Goal: Check status: Check status

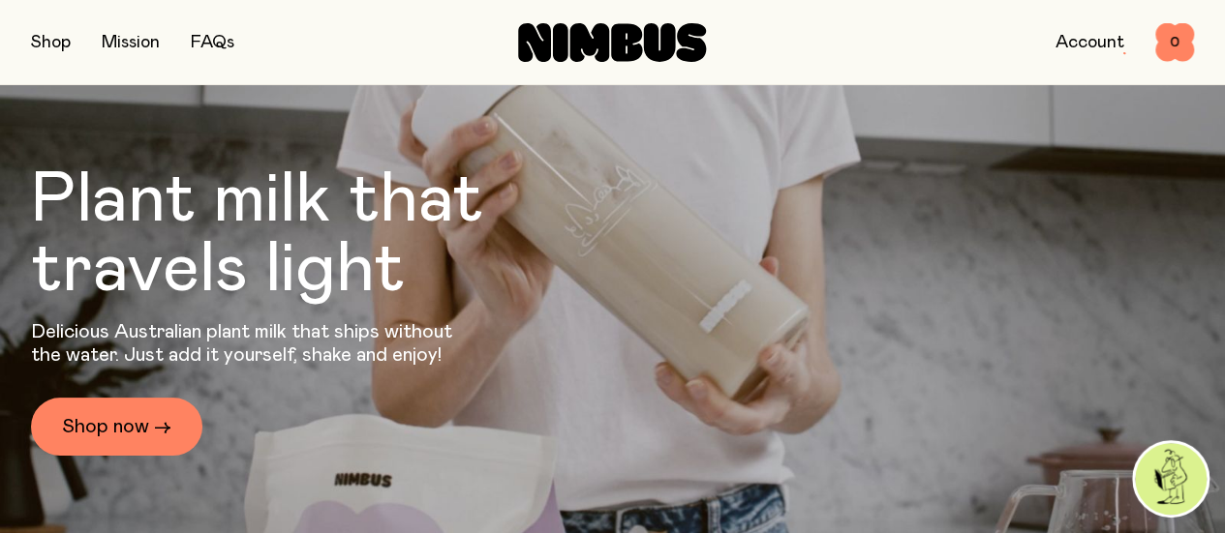
drag, startPoint x: 0, startPoint y: 0, endPoint x: 1065, endPoint y: 38, distance: 1065.6
click at [1065, 38] on link "Account" at bounding box center [1089, 42] width 69 height 17
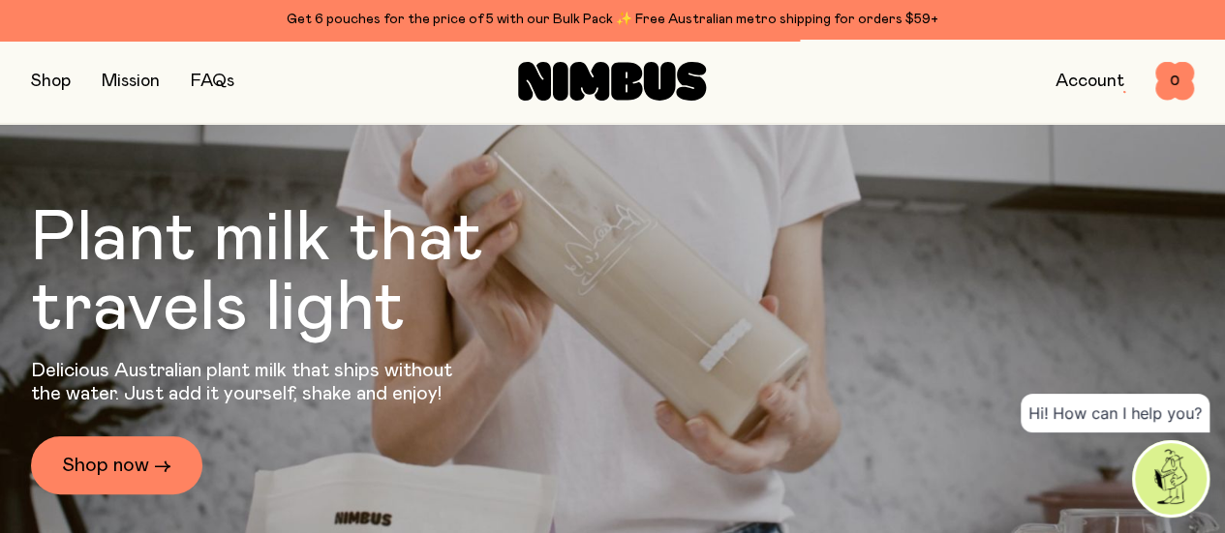
click at [1076, 83] on link "Account" at bounding box center [1089, 81] width 69 height 17
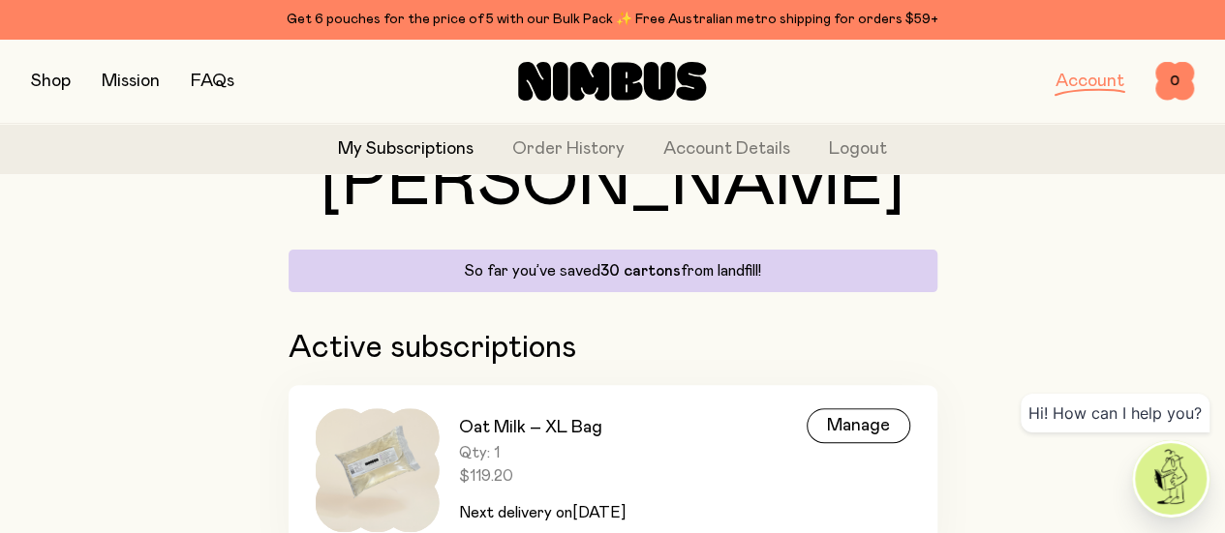
scroll to position [97, 0]
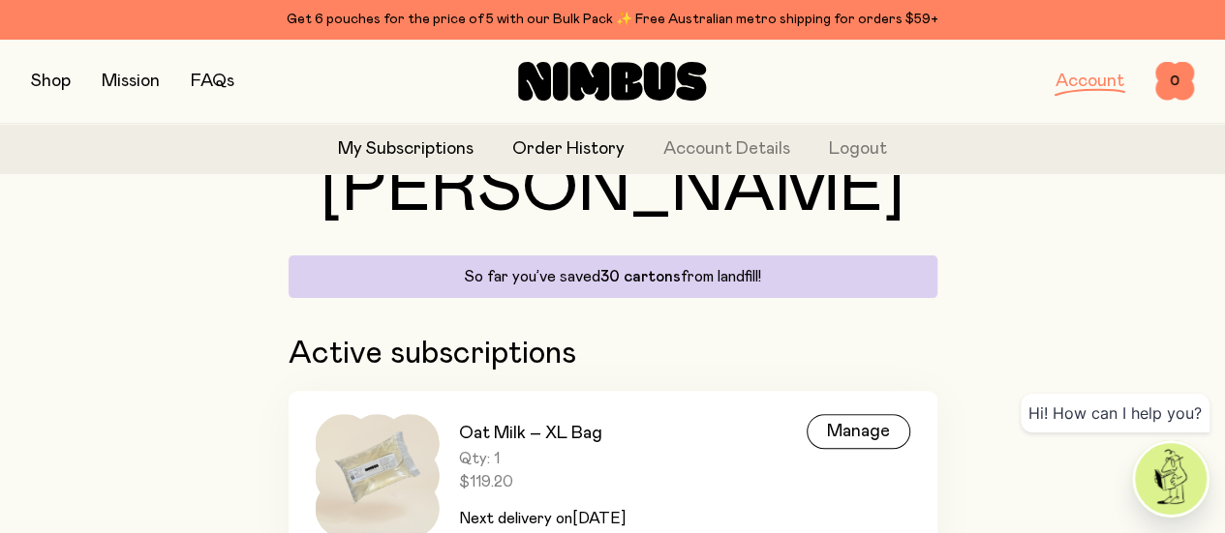
click at [554, 140] on link "Order History" at bounding box center [568, 150] width 112 height 26
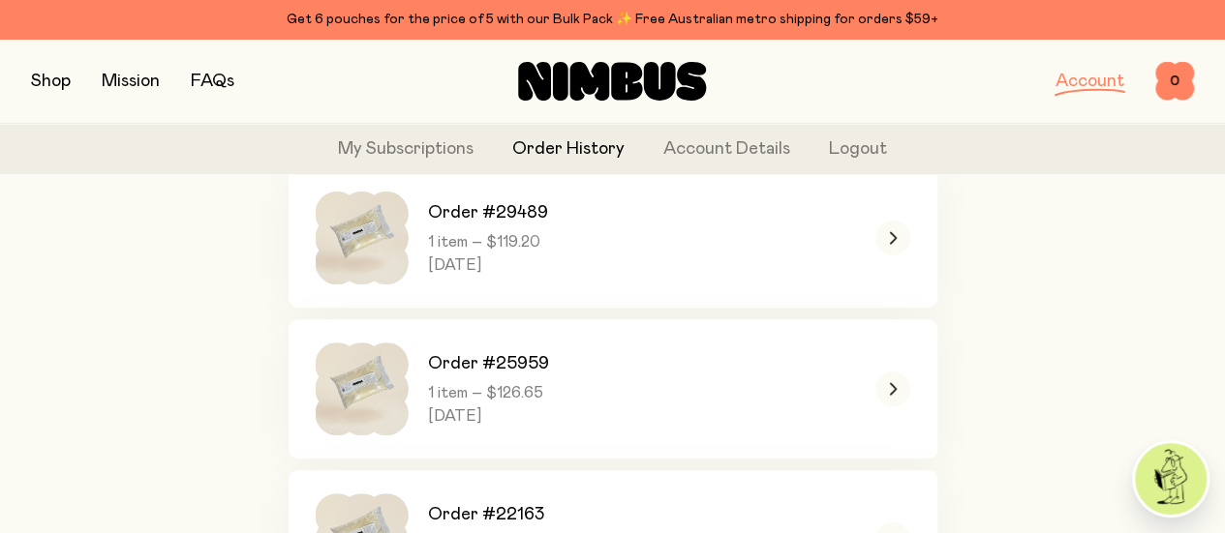
scroll to position [180, 0]
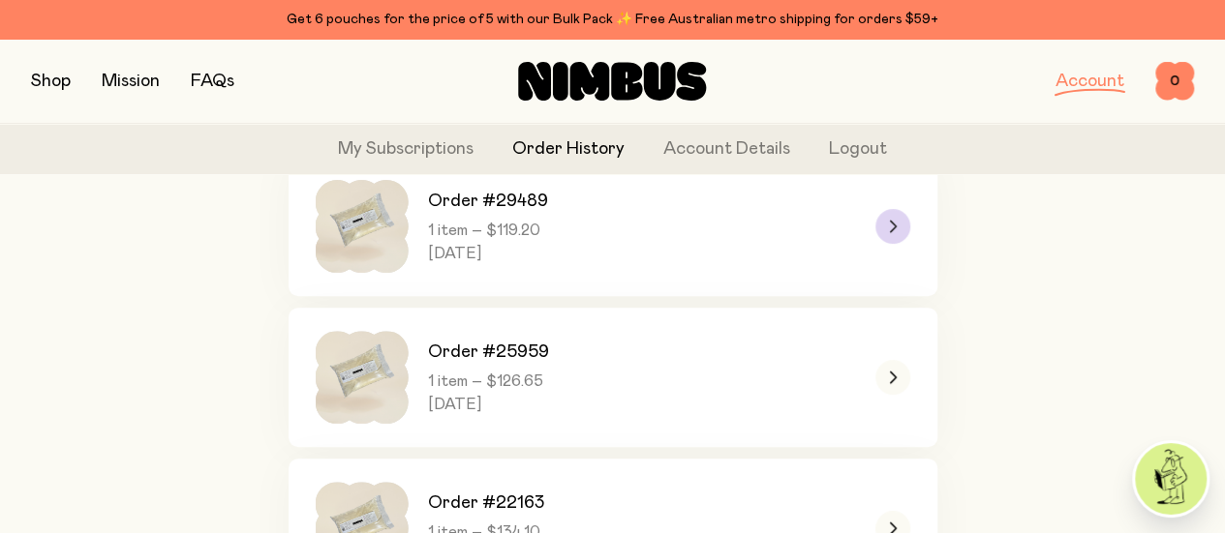
click at [893, 231] on icon at bounding box center [893, 226] width 6 height 11
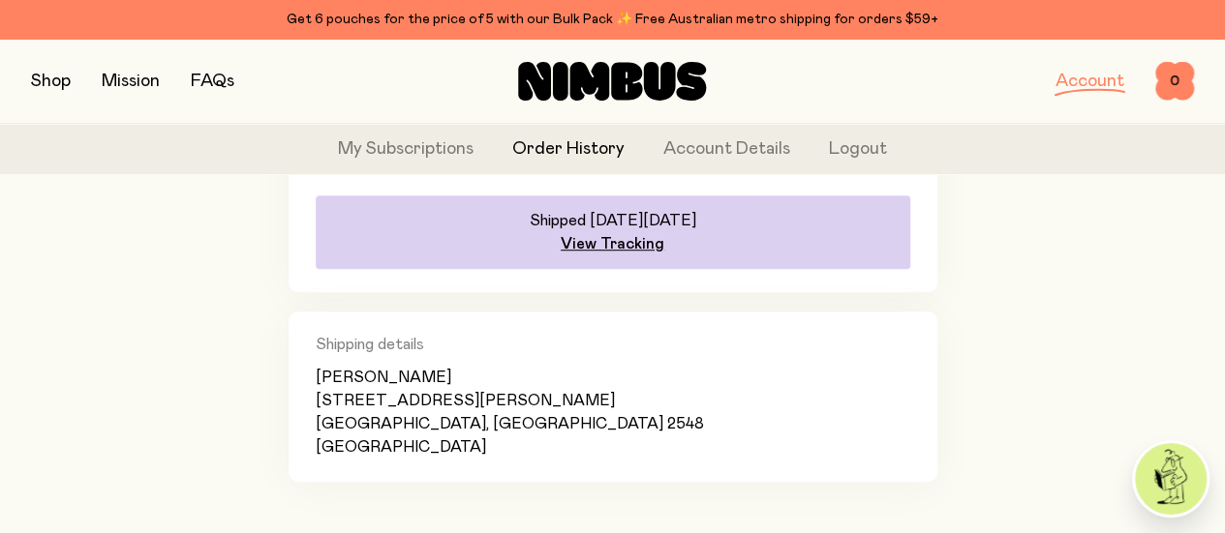
scroll to position [539, 0]
click at [614, 253] on link "View Tracking" at bounding box center [613, 242] width 104 height 19
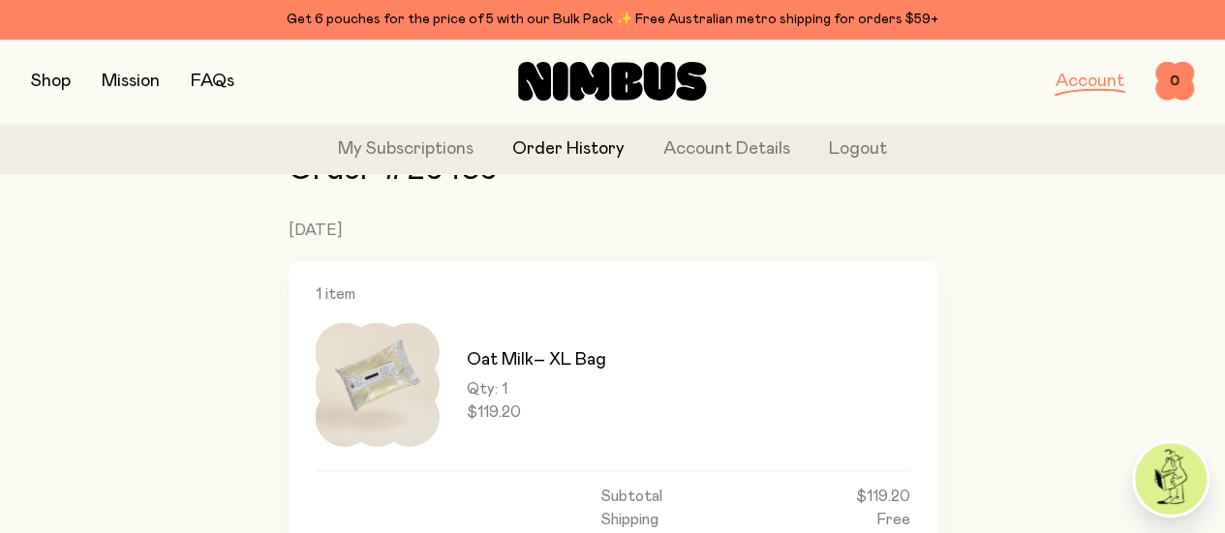
scroll to position [0, 0]
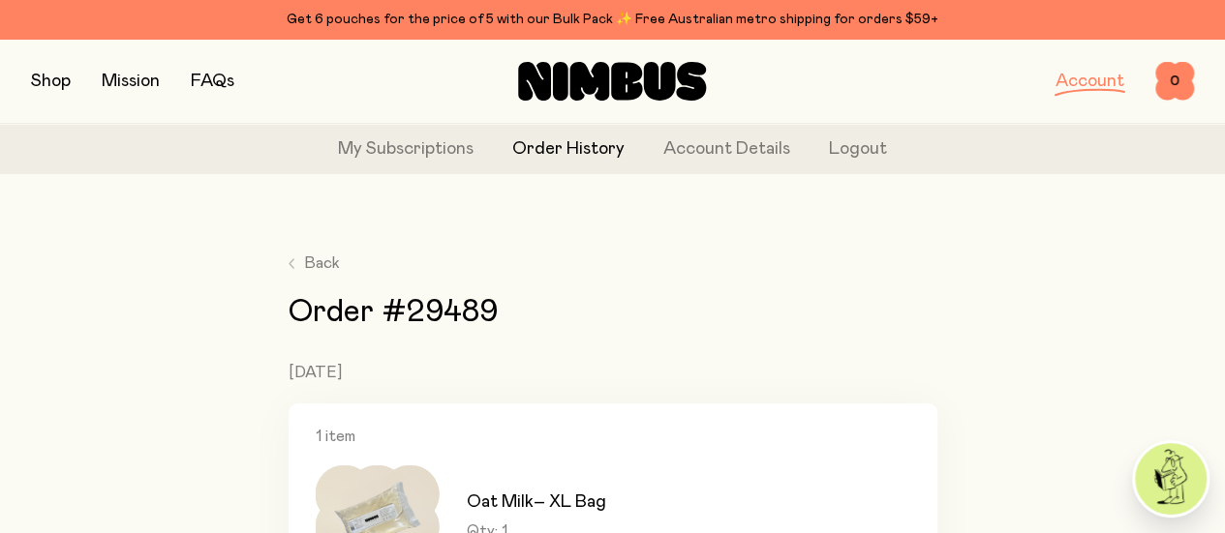
click at [1082, 84] on link "Account" at bounding box center [1089, 81] width 69 height 17
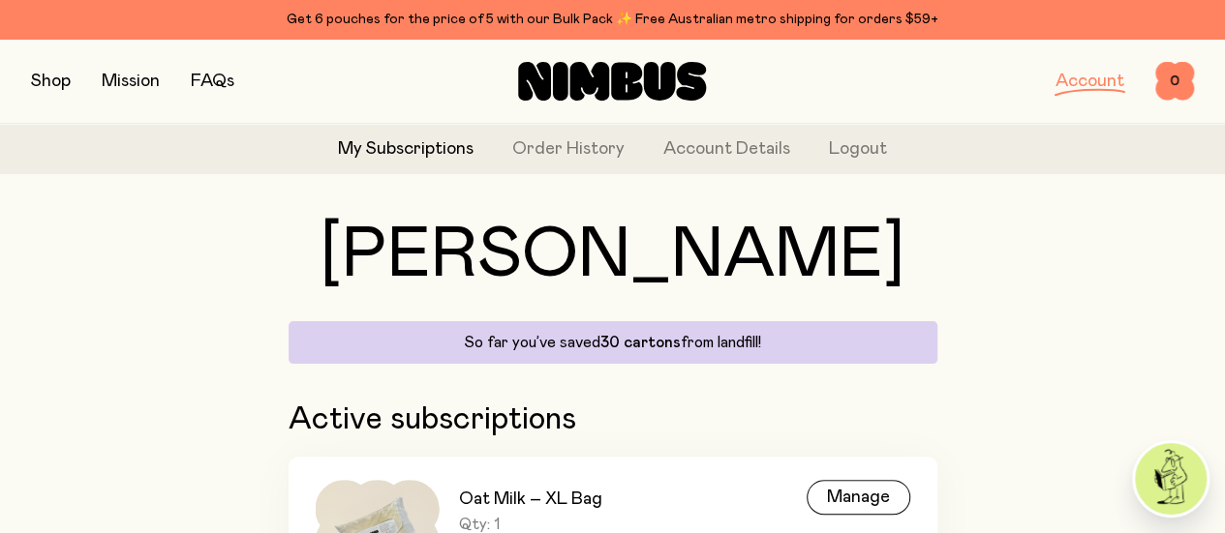
scroll to position [12, 0]
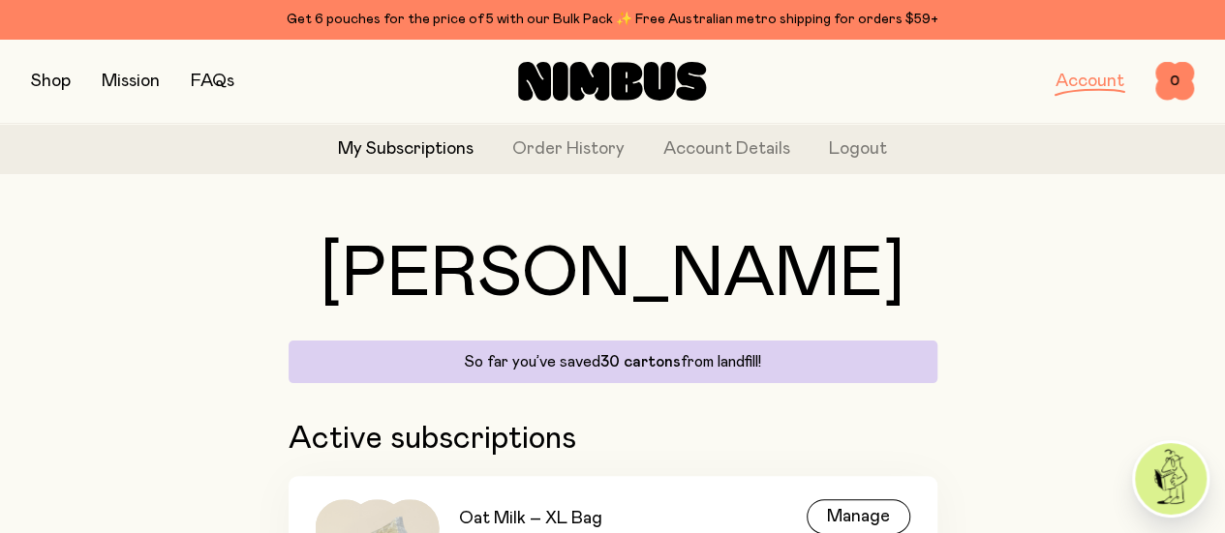
click at [1080, 90] on link "Account" at bounding box center [1089, 81] width 69 height 17
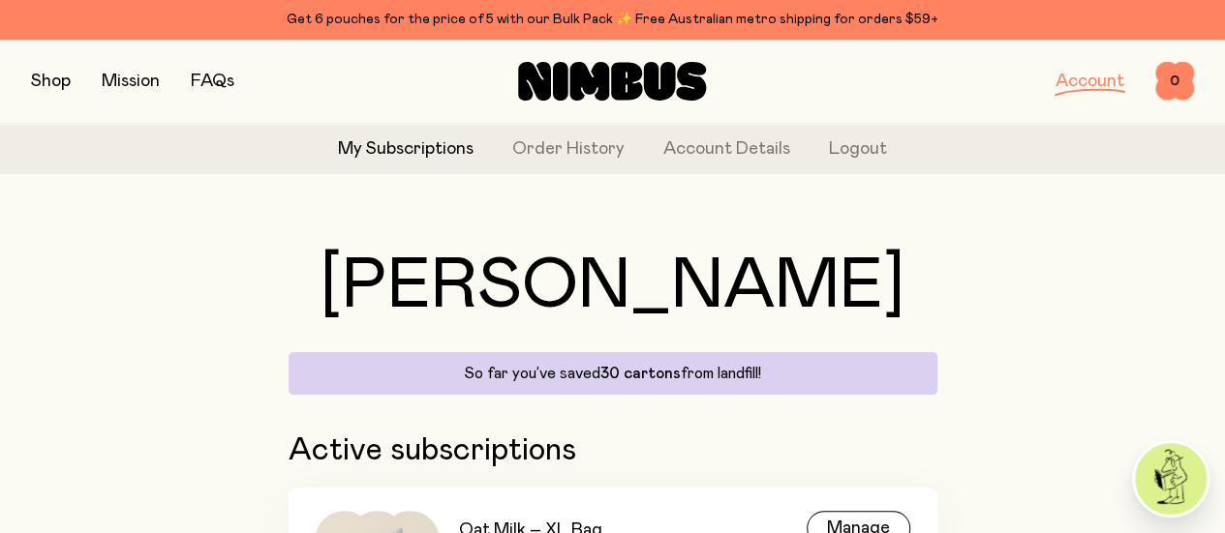
scroll to position [225, 0]
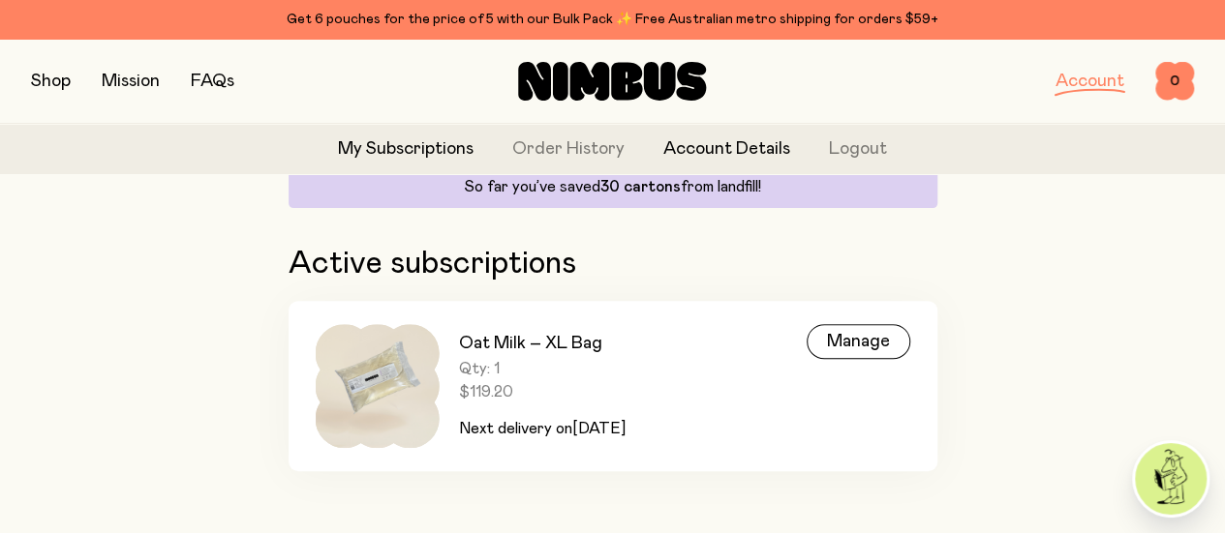
click at [687, 154] on link "Account Details" at bounding box center [726, 150] width 127 height 26
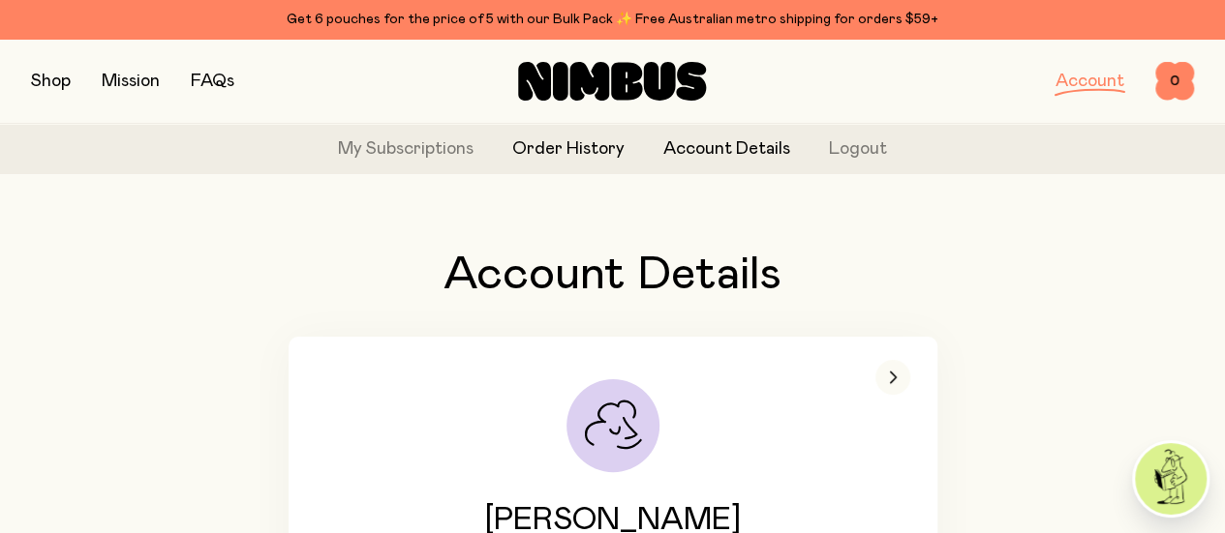
click at [554, 146] on link "Order History" at bounding box center [568, 150] width 112 height 26
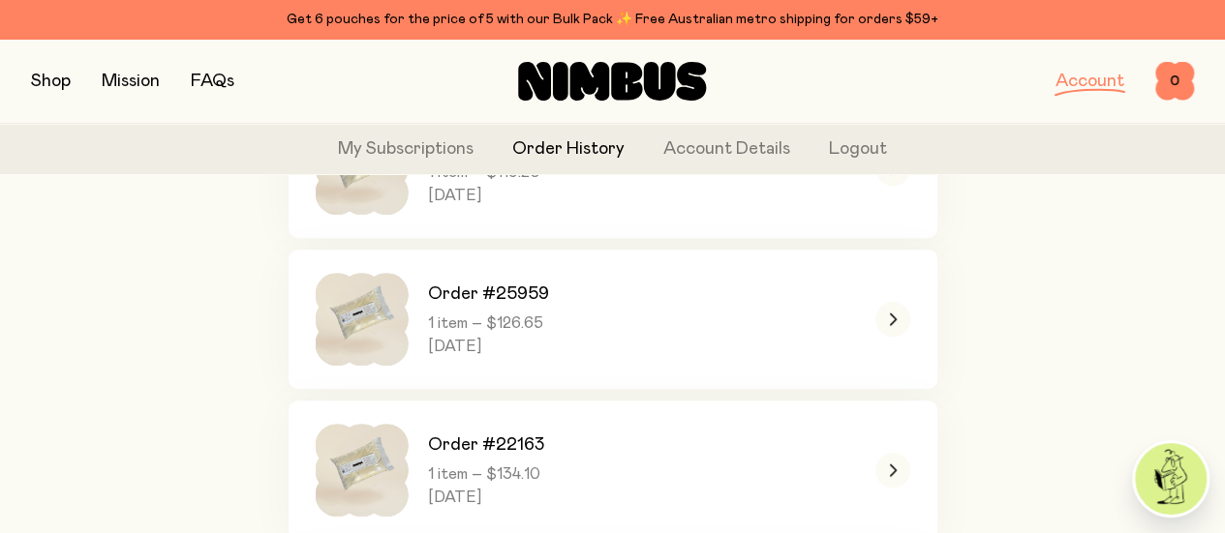
scroll to position [239, 0]
click at [891, 172] on icon at bounding box center [893, 167] width 6 height 11
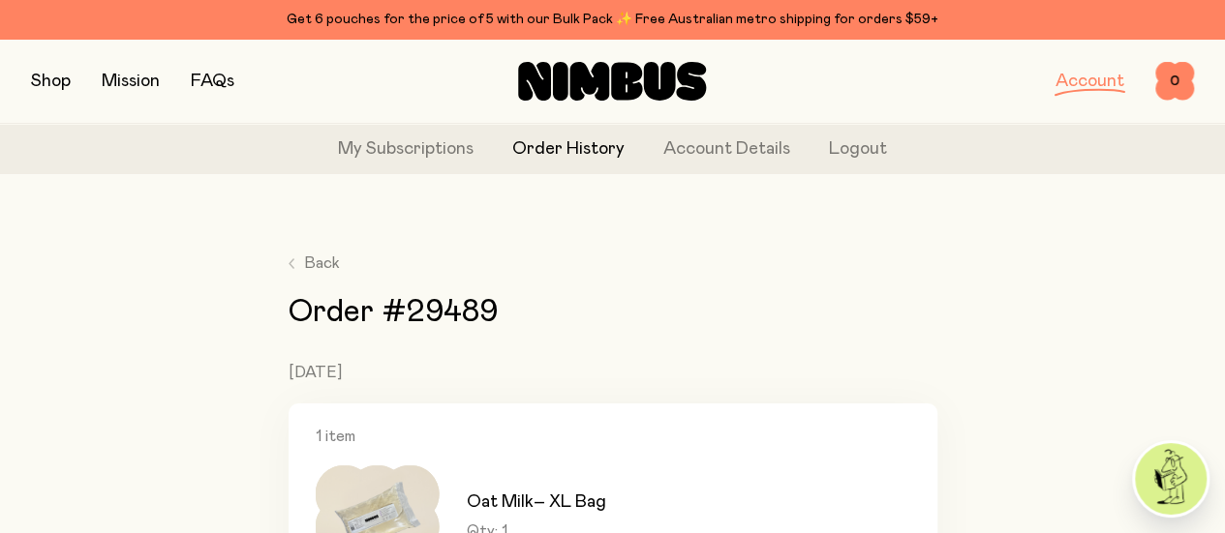
click at [220, 84] on link "FAQs" at bounding box center [213, 81] width 44 height 17
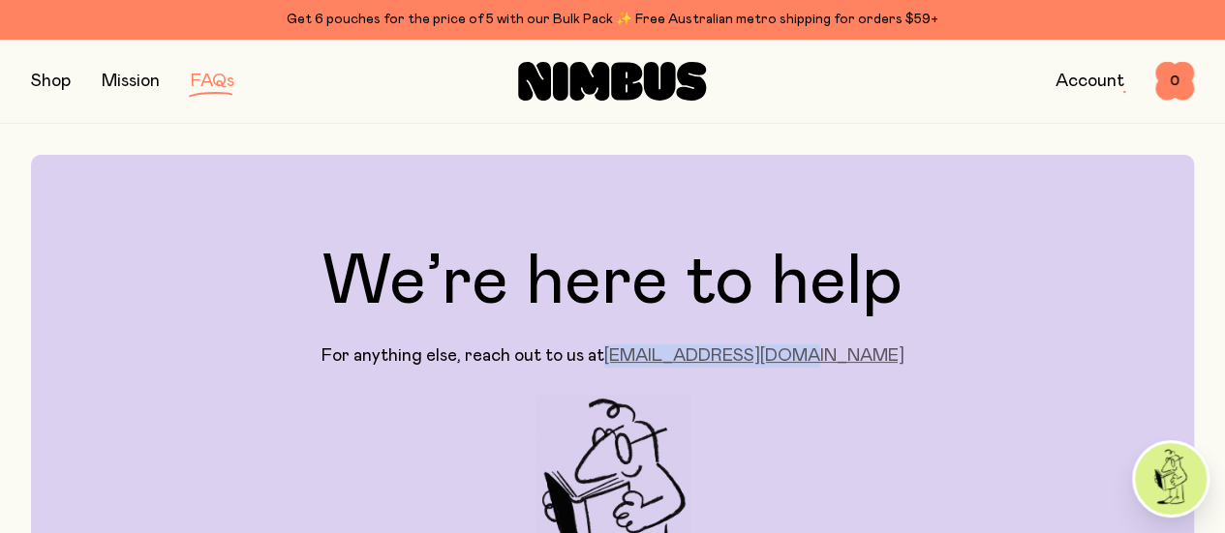
drag, startPoint x: 842, startPoint y: 367, endPoint x: 672, endPoint y: 369, distance: 170.4
click at [672, 369] on div "We’re here to help For anything else, reach out to us at [EMAIL_ADDRESS][DOMAIN…" at bounding box center [612, 423] width 1163 height 537
copy link "[EMAIL_ADDRESS][DOMAIN_NAME]"
click at [1072, 84] on link "Account" at bounding box center [1089, 81] width 69 height 17
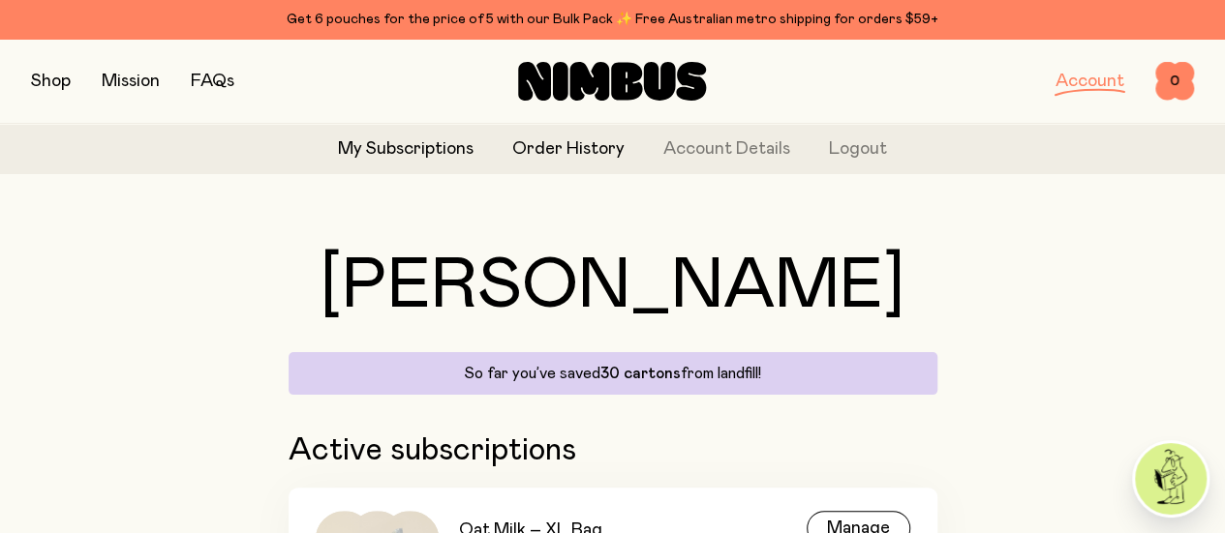
click at [568, 149] on link "Order History" at bounding box center [568, 150] width 112 height 26
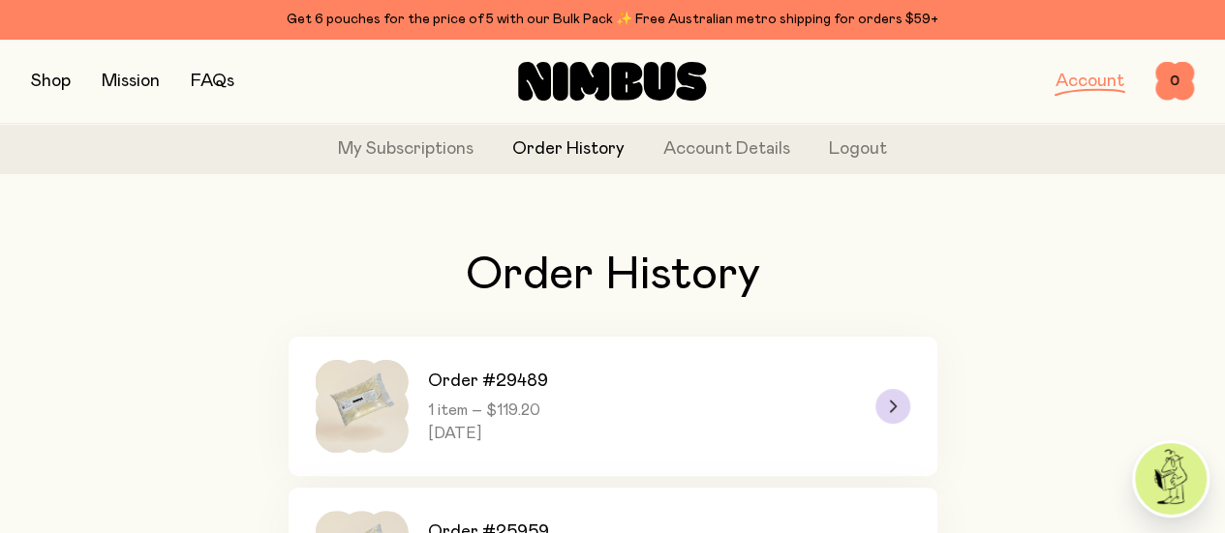
click at [895, 412] on icon at bounding box center [893, 407] width 8 height 12
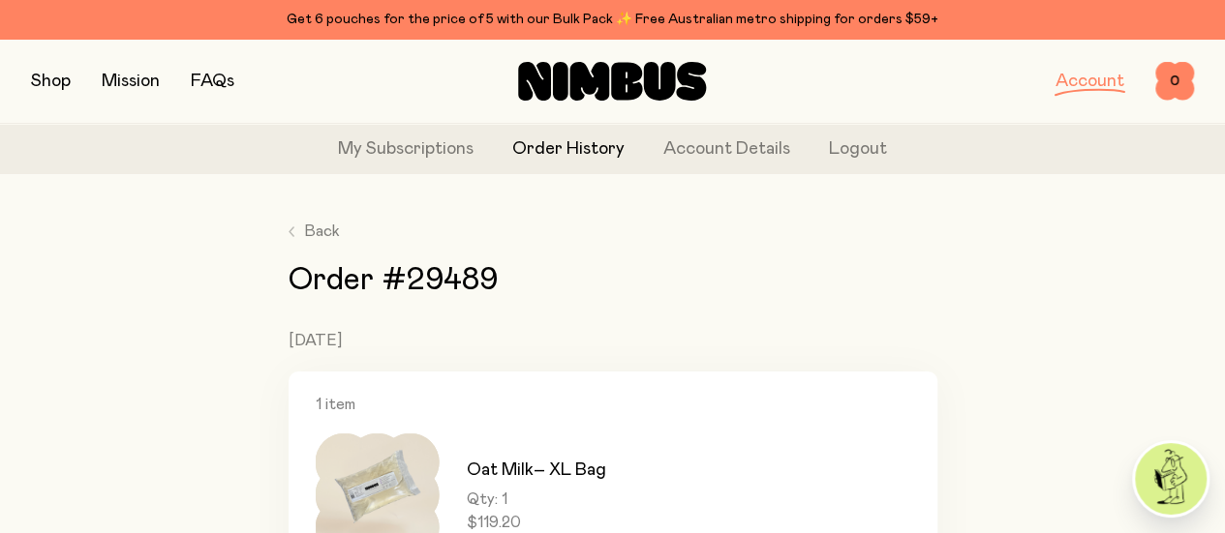
scroll to position [35, 0]
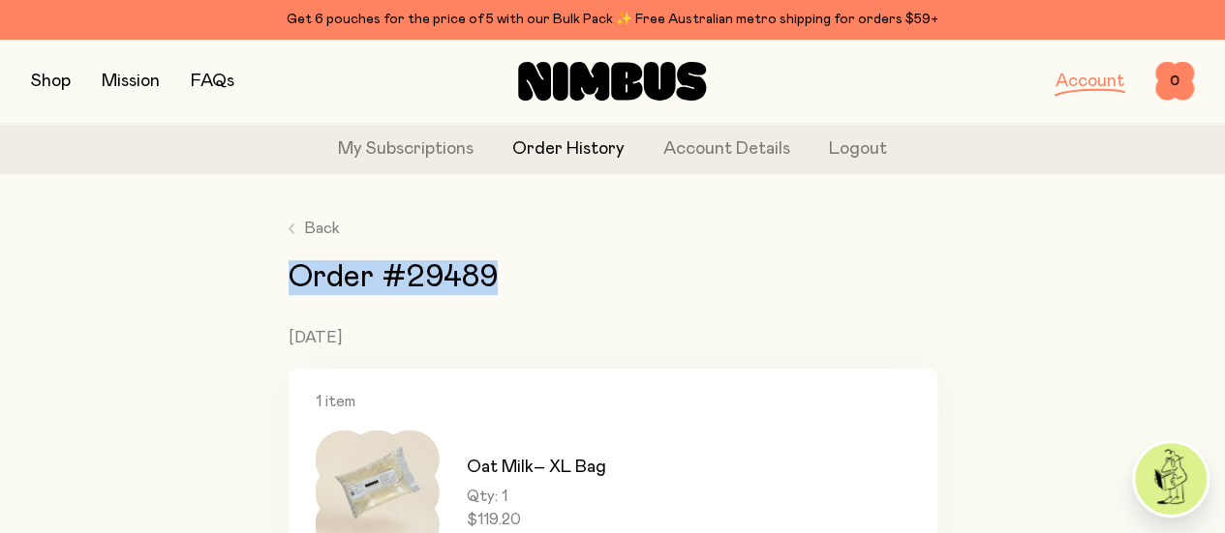
drag, startPoint x: 496, startPoint y: 296, endPoint x: 276, endPoint y: 299, distance: 219.8
copy h1 "Order #29489"
